Goal: Task Accomplishment & Management: Manage account settings

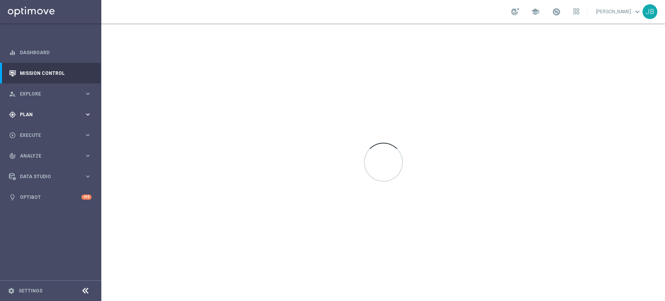
click at [40, 112] on span "Plan" at bounding box center [52, 114] width 64 height 5
click at [42, 130] on link "Target Groups" at bounding box center [50, 130] width 61 height 6
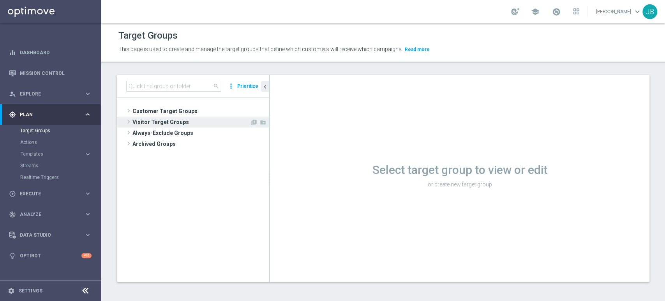
click at [190, 116] on span "Visitor Target Groups" at bounding box center [191, 121] width 118 height 11
click at [191, 114] on span "Customer Target Groups" at bounding box center [191, 111] width 118 height 11
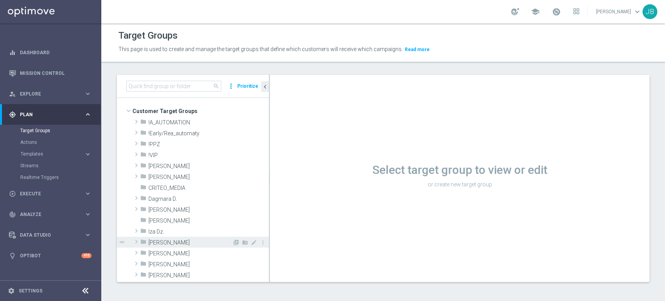
click at [173, 244] on span "[PERSON_NAME]" at bounding box center [190, 242] width 84 height 7
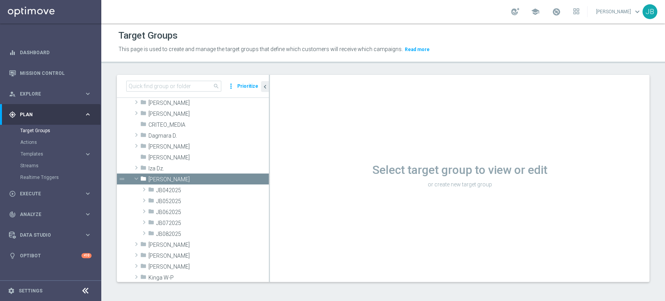
scroll to position [98, 0]
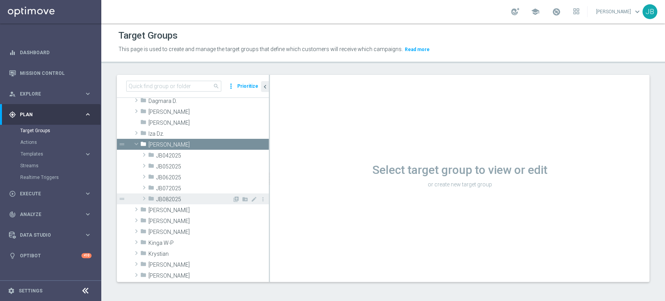
click at [193, 199] on span "JB082025" at bounding box center [194, 199] width 76 height 7
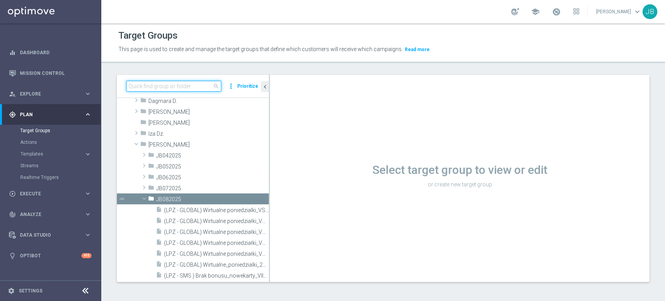
click at [166, 85] on input at bounding box center [173, 86] width 95 height 11
paste input "(LPZ - TARGET) zbr_reaktywacja_30082025"
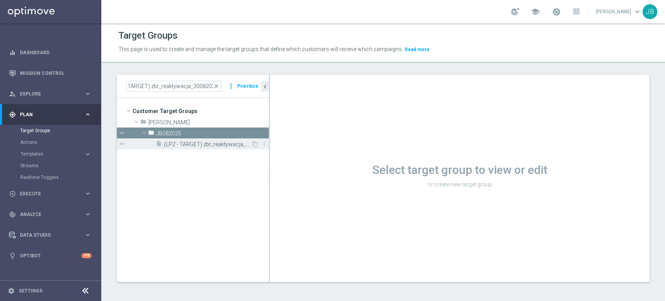
scroll to position [0, 0]
click at [201, 143] on span "(LPZ - TARGET) zbr_reaktywacja_30082025" at bounding box center [207, 144] width 87 height 7
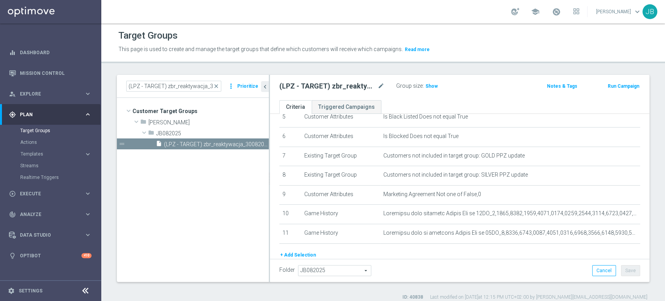
scroll to position [140, 0]
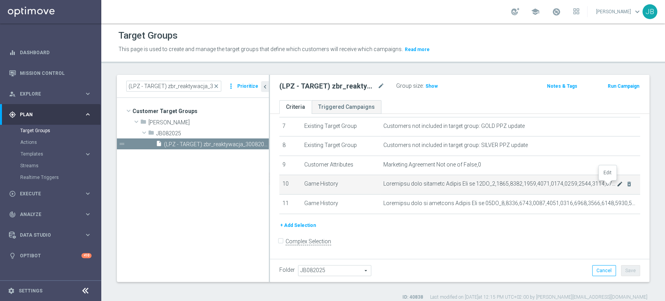
click at [617, 184] on icon "mode_edit" at bounding box center [620, 184] width 6 height 6
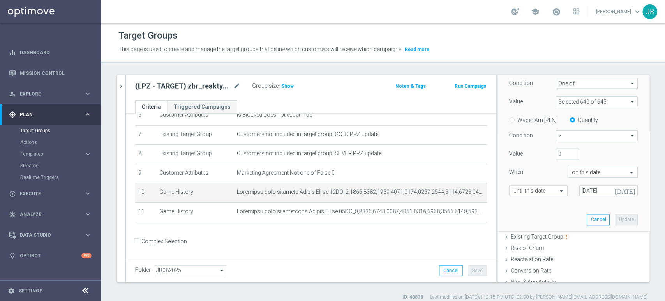
scroll to position [142, 0]
click at [291, 88] on span "Show" at bounding box center [287, 85] width 12 height 5
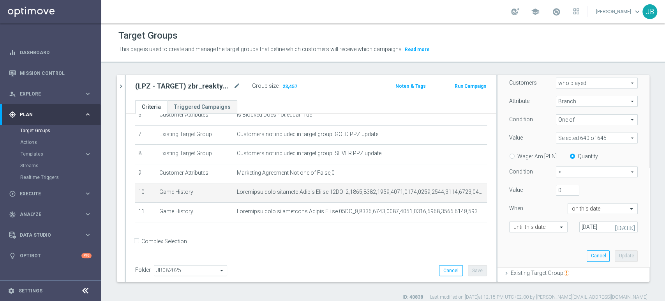
scroll to position [104, 0]
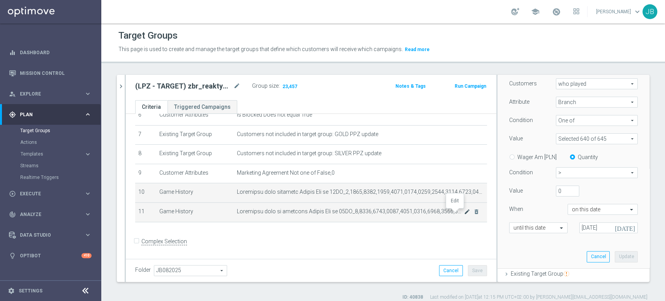
click at [464, 213] on icon "mode_edit" at bounding box center [467, 211] width 6 height 6
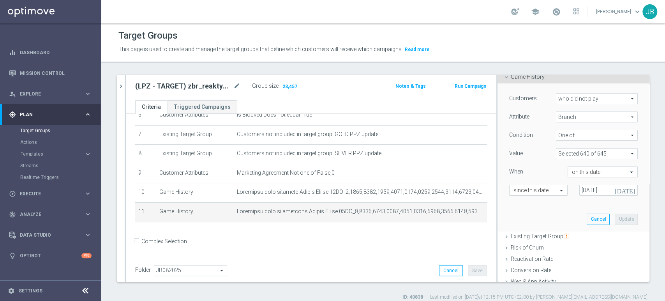
scroll to position [89, 0]
click at [66, 113] on span "Plan" at bounding box center [52, 114] width 64 height 5
click at [122, 86] on icon "chevron_right" at bounding box center [120, 86] width 7 height 7
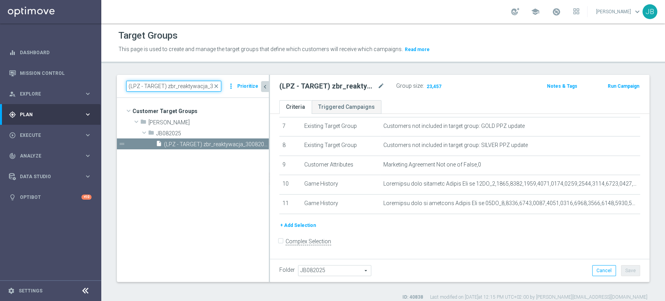
scroll to position [0, 17]
drag, startPoint x: 206, startPoint y: 83, endPoint x: 247, endPoint y: 86, distance: 41.0
click at [247, 86] on div "(LPZ - TARGET) zbr_reaktywacja_30082025 close more_vert Prioritize" at bounding box center [192, 86] width 133 height 11
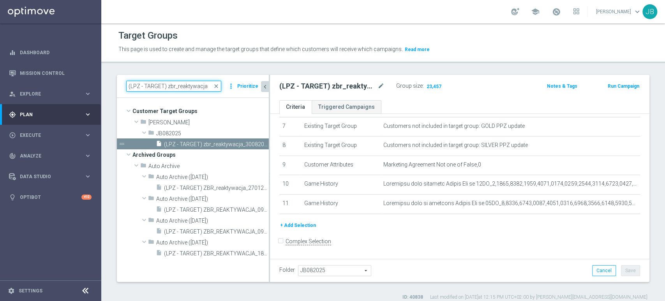
click at [209, 83] on input "(LPZ - TARGET) zbr_reaktywacja" at bounding box center [173, 86] width 95 height 11
click at [167, 88] on input "(LPZ - TARGET) zbr_reaktywacja" at bounding box center [173, 86] width 95 height 11
drag, startPoint x: 192, startPoint y: 90, endPoint x: 0, endPoint y: 92, distance: 192.0
click at [0, 92] on main "equalizer Dashboard Mission Control" at bounding box center [332, 150] width 665 height 301
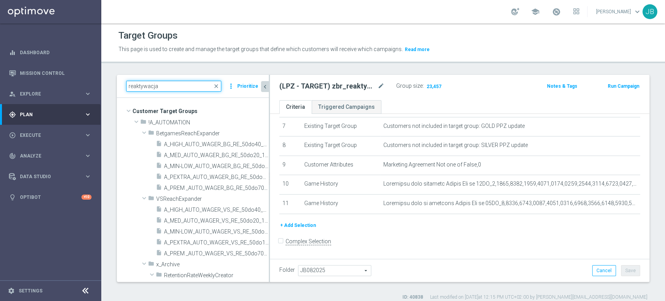
type input "reaktywacja"
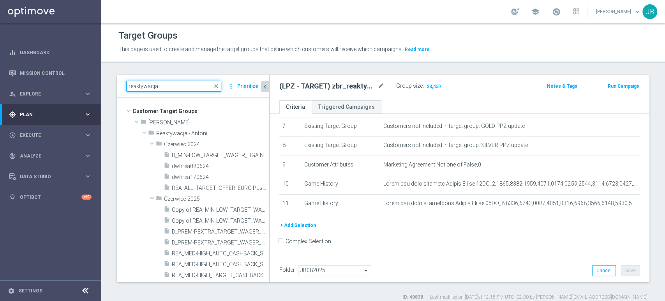
drag, startPoint x: 165, startPoint y: 85, endPoint x: 0, endPoint y: 42, distance: 170.4
click at [0, 42] on main "equalizer Dashboard Mission Control" at bounding box center [332, 150] width 665 height 301
paste input "(LPZ - TARGET) zbr_reaktywacja_04072025"
type input "(LPZ - TARGET) zbr_reaktywacja_04072025"
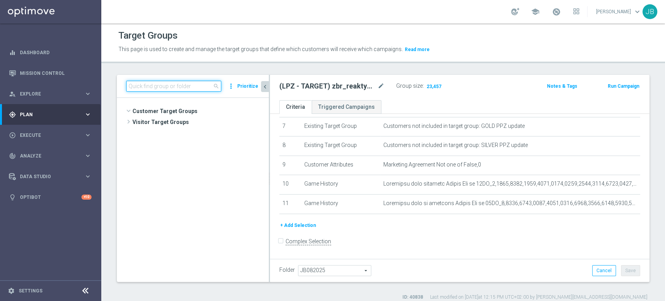
scroll to position [28497, 0]
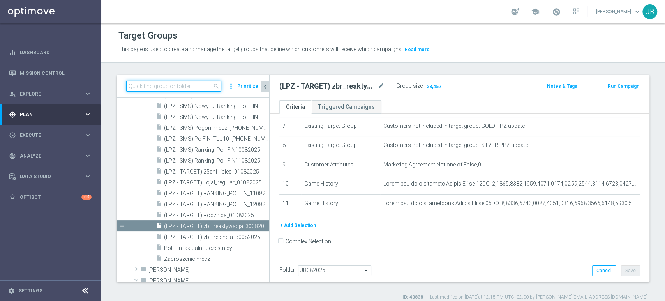
click at [190, 90] on input at bounding box center [173, 86] width 95 height 11
type input "reaktywacja"
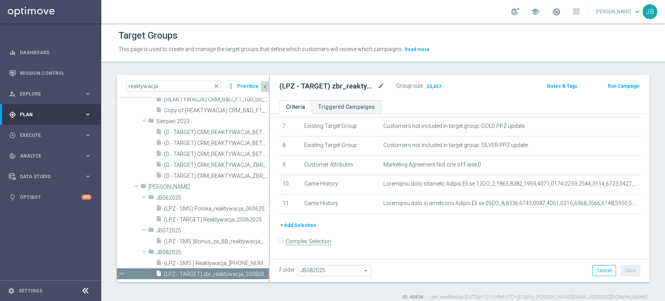
scroll to position [2067, 0]
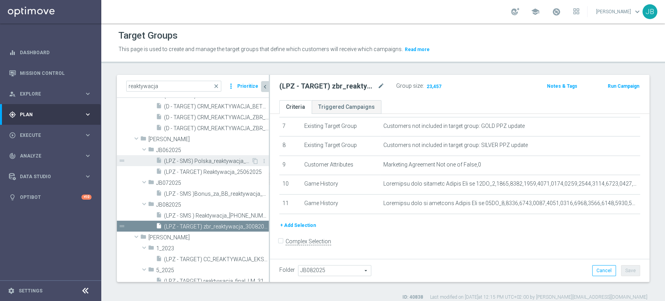
click at [217, 158] on span "(LPZ - SMS) Polska_reaktywacja_06062025" at bounding box center [207, 161] width 87 height 7
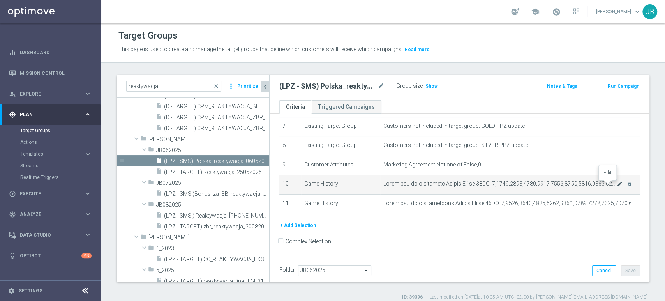
click at [617, 185] on icon "mode_edit" at bounding box center [620, 184] width 6 height 6
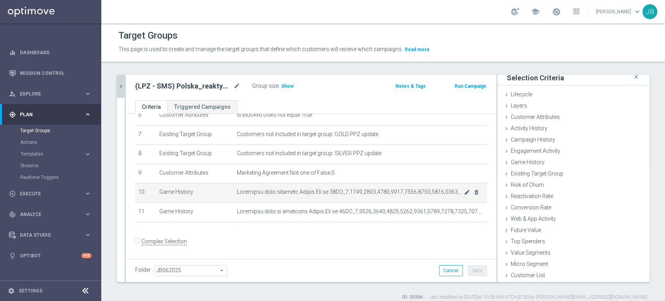
scroll to position [89, 0]
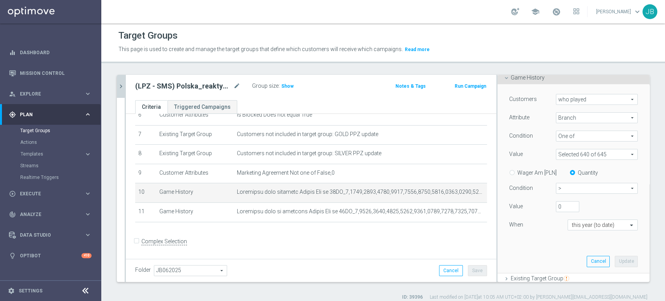
click at [119, 85] on icon "chevron_right" at bounding box center [120, 86] width 7 height 7
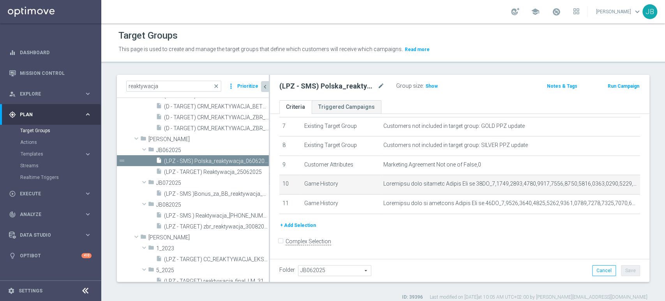
scroll to position [18, 0]
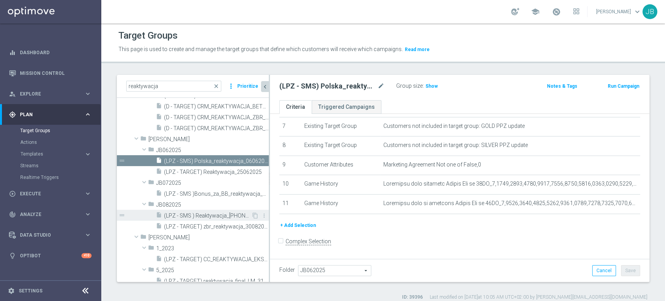
click at [205, 210] on div "insert_drive_file (LPZ - SMS ) Reaktywacja_[PHONE_NUMBER]" at bounding box center [203, 215] width 95 height 11
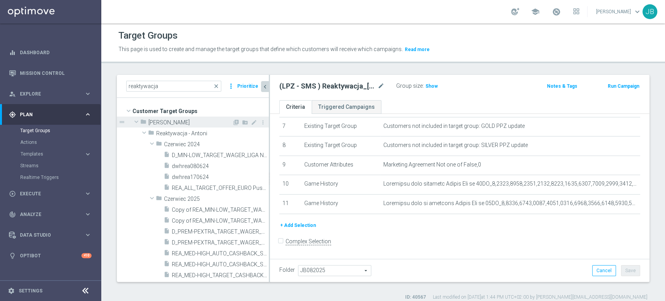
click at [136, 121] on span at bounding box center [136, 122] width 9 height 8
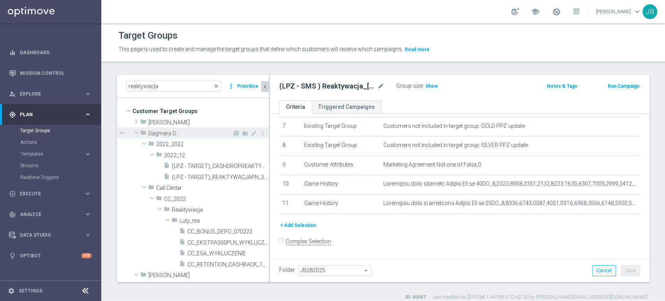
click at [138, 132] on span at bounding box center [136, 133] width 9 height 8
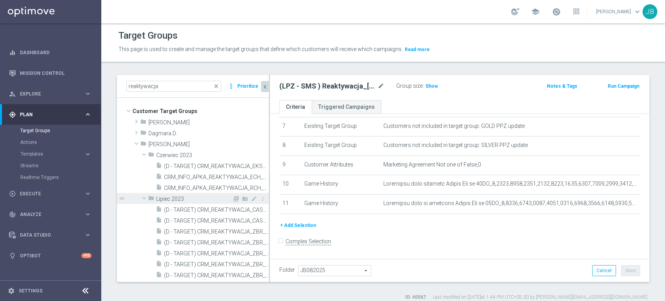
click at [143, 200] on span at bounding box center [143, 198] width 9 height 8
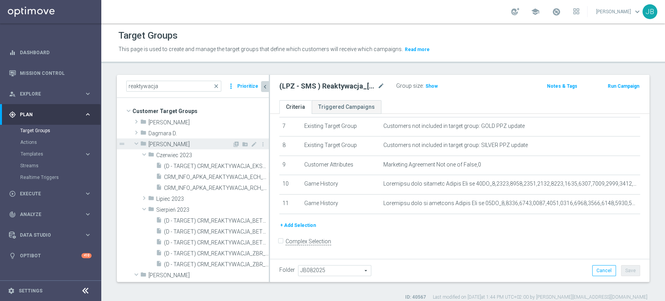
click at [135, 145] on span at bounding box center [136, 143] width 9 height 8
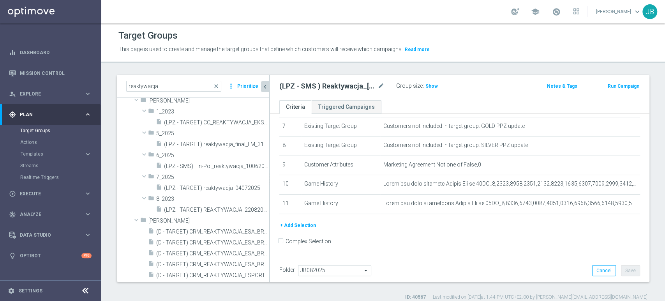
scroll to position [173, 0]
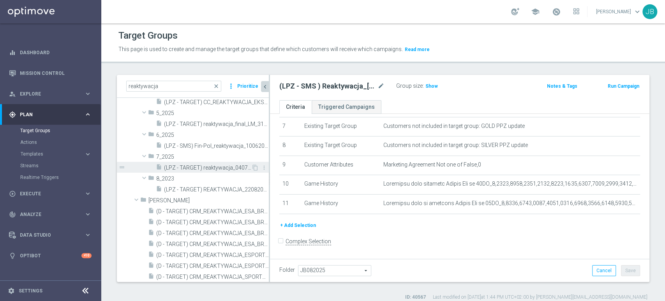
click at [211, 169] on span "(LPZ - TARGET) reaktywacja_04072025" at bounding box center [207, 167] width 87 height 7
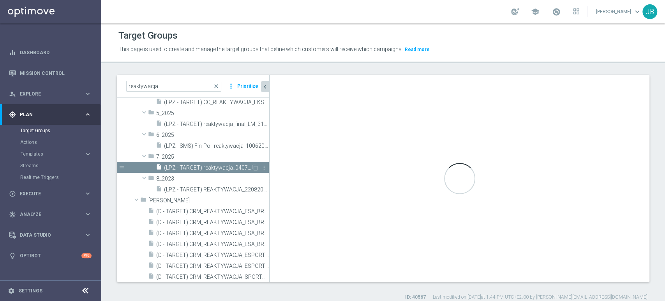
type input "7_2025"
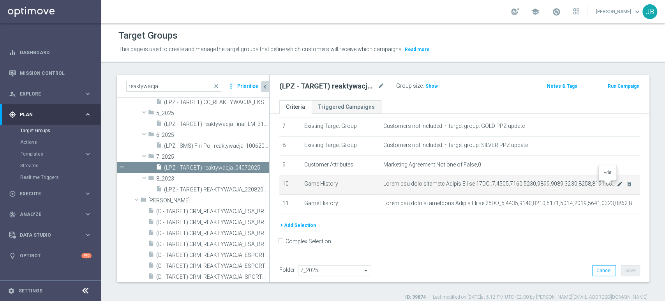
click at [617, 182] on icon "mode_edit" at bounding box center [620, 184] width 6 height 6
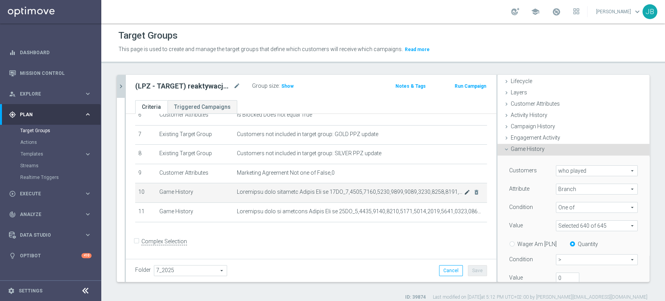
scroll to position [89, 0]
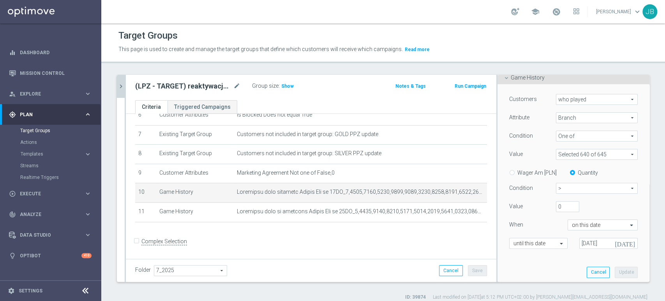
click at [629, 172] on div "Wager Am [PLN] Quantity" at bounding box center [573, 172] width 140 height 10
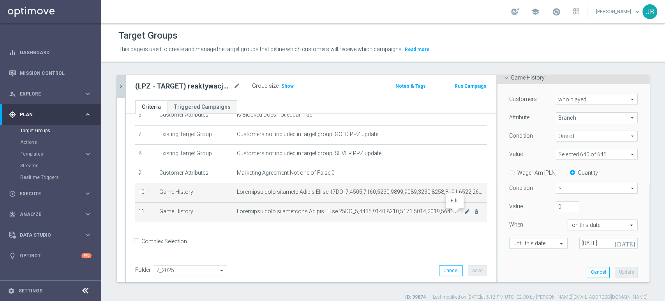
click at [464, 213] on icon "mode_edit" at bounding box center [467, 211] width 6 height 6
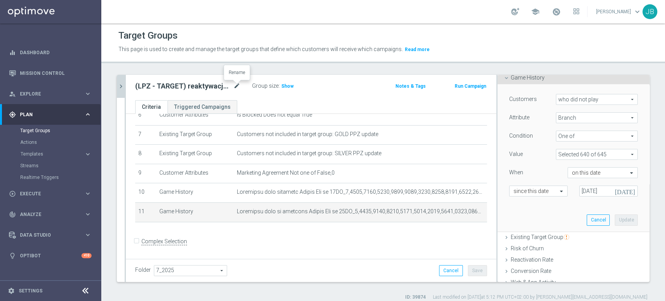
click at [236, 84] on icon "mode_edit" at bounding box center [236, 85] width 7 height 9
click at [117, 88] on button "chevron_right" at bounding box center [121, 86] width 8 height 23
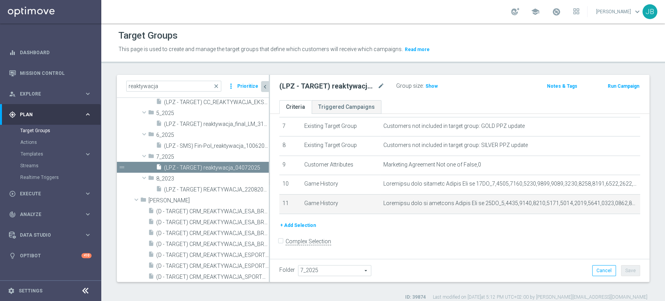
scroll to position [18, 0]
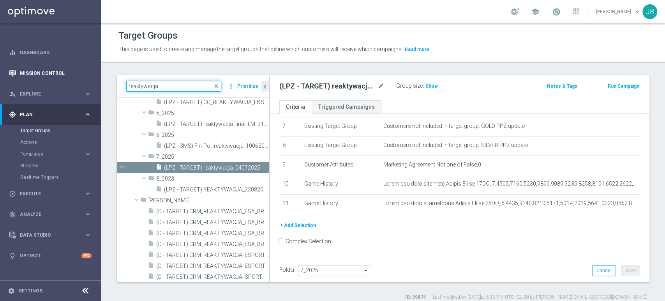
drag, startPoint x: 197, startPoint y: 86, endPoint x: 49, endPoint y: 78, distance: 148.3
click at [49, 78] on main "equalizer Dashboard Mission Control" at bounding box center [332, 150] width 665 height 301
paste input "(LPZ - TARGET) zbr_retencja_04072025"
type input "(LPZ - TARGET) zbr_retencja_04072025"
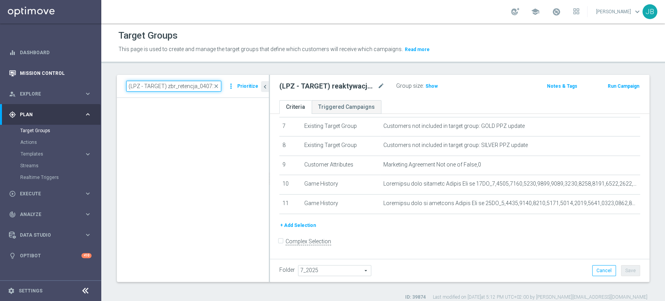
scroll to position [0, 7]
click at [185, 81] on input "(LPZ - TARGET) zbr_retencja_04072025" at bounding box center [173, 86] width 95 height 11
paste input "(LPZ - TARGET) zbr_retencja_04072025"
type input "(LPZ - TARGET) zbr_retencja_04072025"
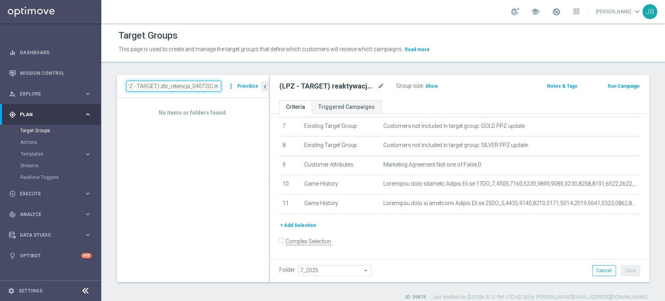
scroll to position [0, 0]
click at [162, 83] on input "(LPZ - TARGET) zbr_retencja_04072025" at bounding box center [173, 86] width 95 height 11
paste input "(LPZ - TARGET) zbr_retencja_30082025"
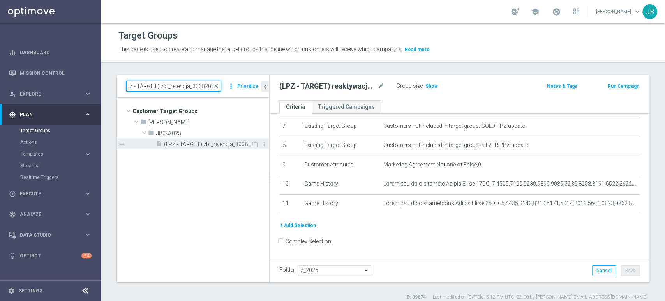
type input "(LPZ - TARGET) zbr_retencja_30082025"
click at [213, 146] on span "(LPZ - TARGET) zbr_retencja_30082025" at bounding box center [207, 144] width 87 height 7
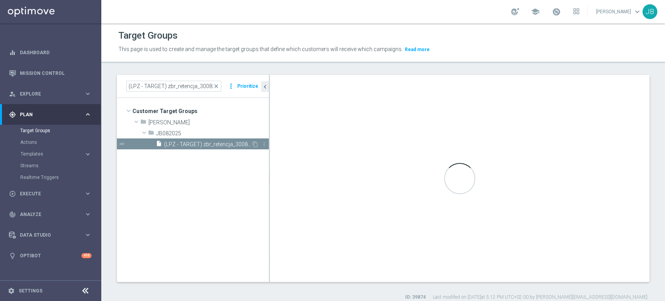
type input "JB082025"
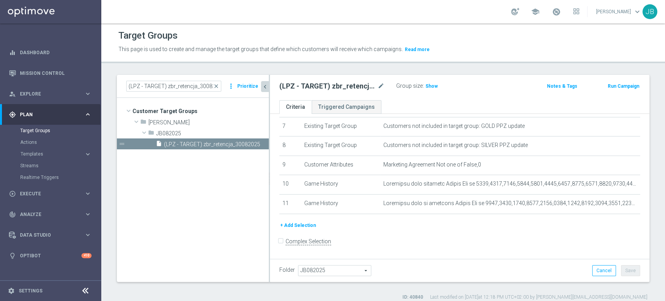
click at [265, 85] on icon "chevron_left" at bounding box center [264, 86] width 7 height 7
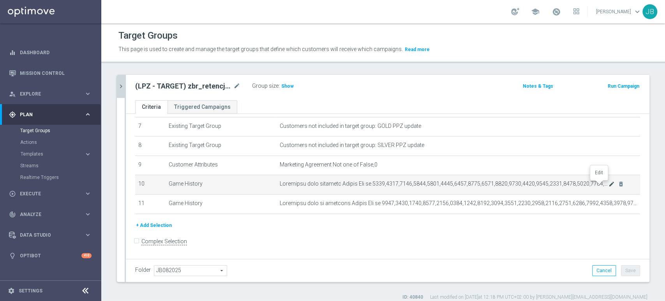
click at [608, 183] on icon "mode_edit" at bounding box center [611, 184] width 6 height 6
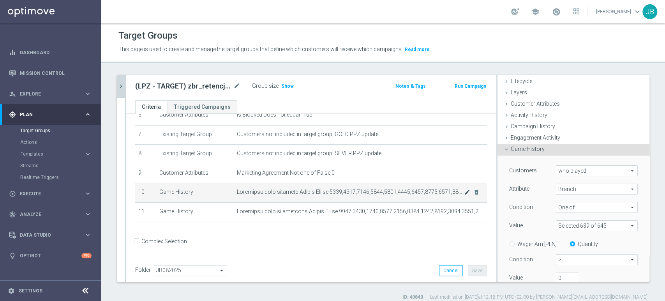
scroll to position [89, 0]
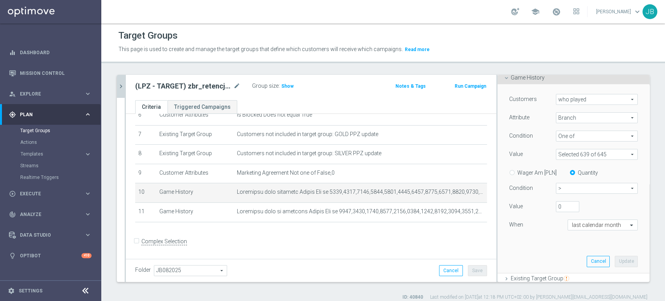
click at [104, 152] on div "(LPZ - TARGET) zbr_retencja_30082025 close more_vert Prioritize Customer Target…" at bounding box center [383, 188] width 564 height 226
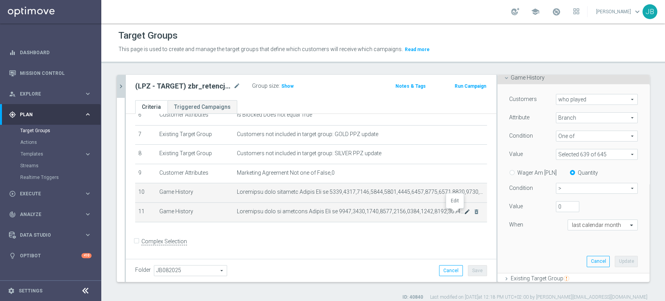
click at [464, 212] on icon "mode_edit" at bounding box center [467, 211] width 6 height 6
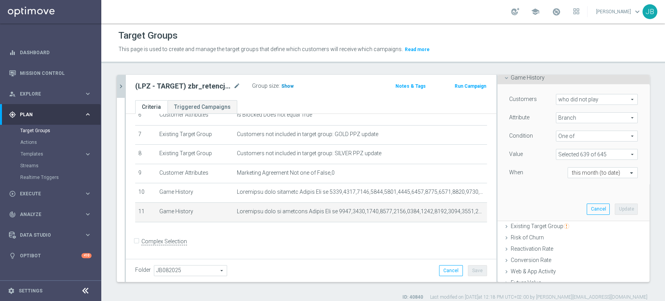
click at [281, 84] on span "Show" at bounding box center [287, 85] width 12 height 5
